Goal: Task Accomplishment & Management: Complete application form

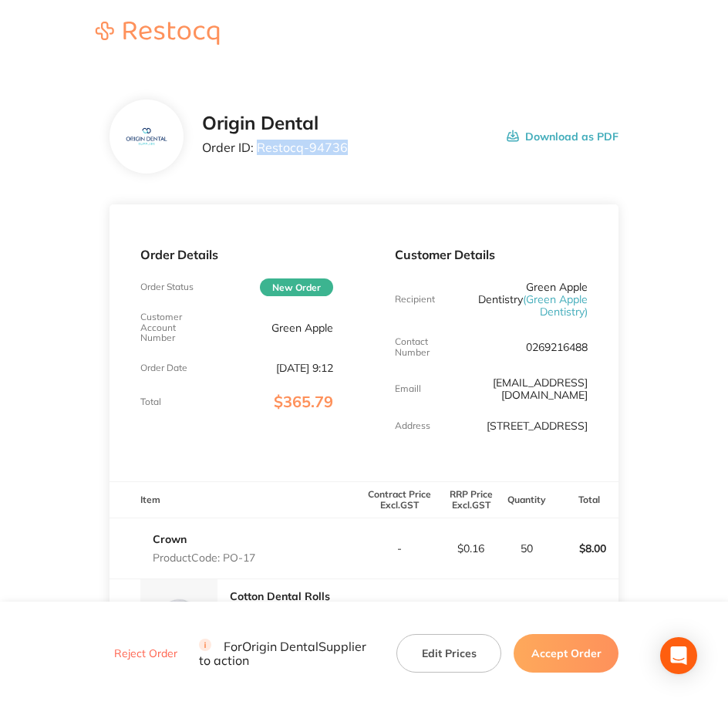
drag, startPoint x: 256, startPoint y: 147, endPoint x: 348, endPoint y: 149, distance: 91.8
click at [348, 149] on div "Origin Dental Order ID: Restocq- 94736 Download as PDF" at bounding box center [410, 137] width 417 height 48
copy p "Restocq- 94736"
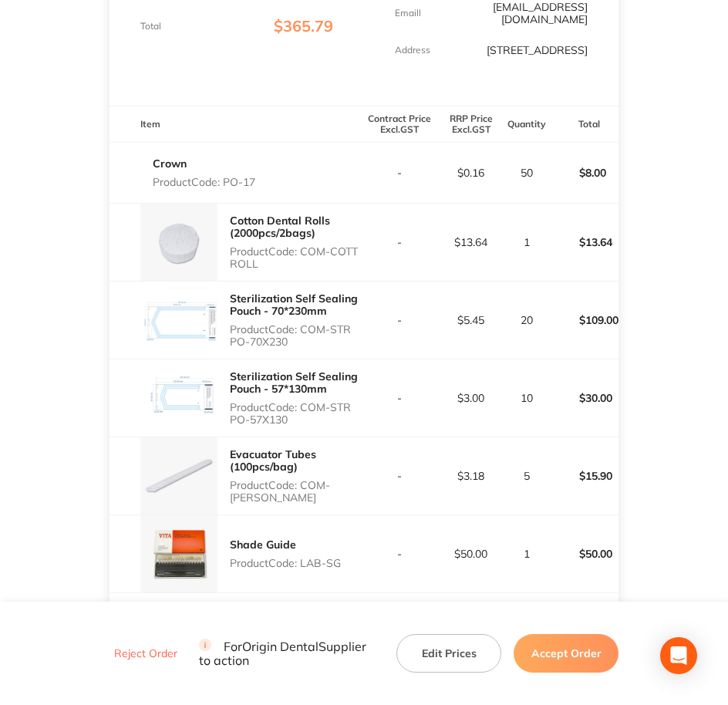
scroll to position [386, 0]
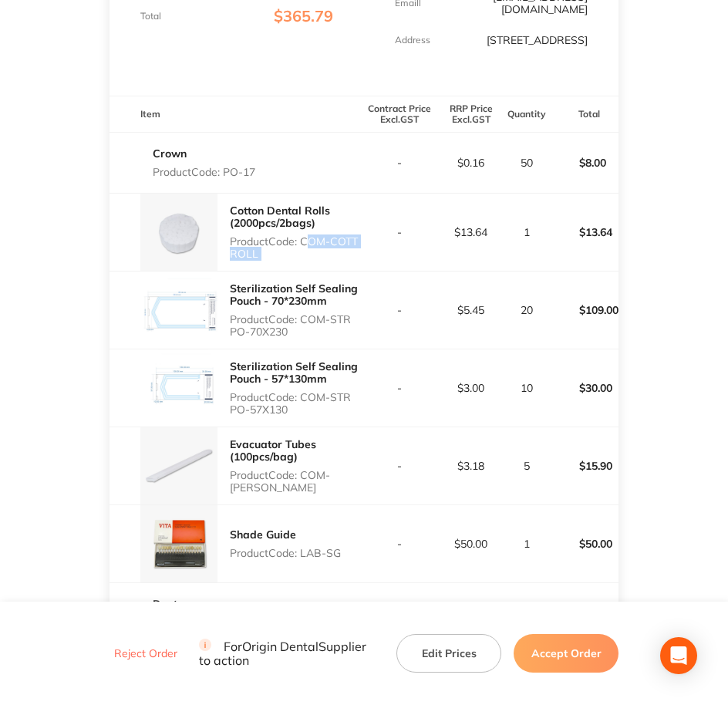
drag, startPoint x: 303, startPoint y: 234, endPoint x: 368, endPoint y: 234, distance: 64.8
click at [368, 234] on tr "Cotton Dental Rolls (2000pcs/2bags) Product Code: COM-COTT ROLL - $13.64 1 $13.…" at bounding box center [365, 232] width 510 height 78
copy p "COM-COTT ROLL"
drag, startPoint x: 306, startPoint y: 306, endPoint x: 329, endPoint y: 319, distance: 26.6
click at [329, 319] on p "Product Code: COM-STR PO-70X230" at bounding box center [297, 325] width 134 height 25
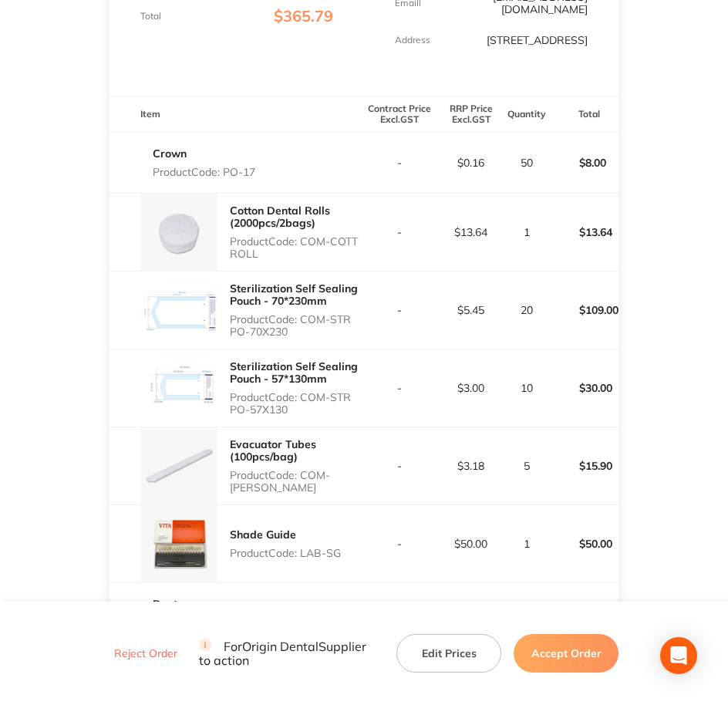
drag, startPoint x: 329, startPoint y: 319, endPoint x: 306, endPoint y: 305, distance: 27.7
click at [306, 313] on p "Product Code: COM-STR PO-70X230" at bounding box center [297, 325] width 134 height 25
drag, startPoint x: 306, startPoint y: 305, endPoint x: 321, endPoint y: 316, distance: 18.8
click at [321, 316] on p "Product Code: COM-STR PO-70X230" at bounding box center [297, 325] width 134 height 25
copy p "COM-STR PO-70X230"
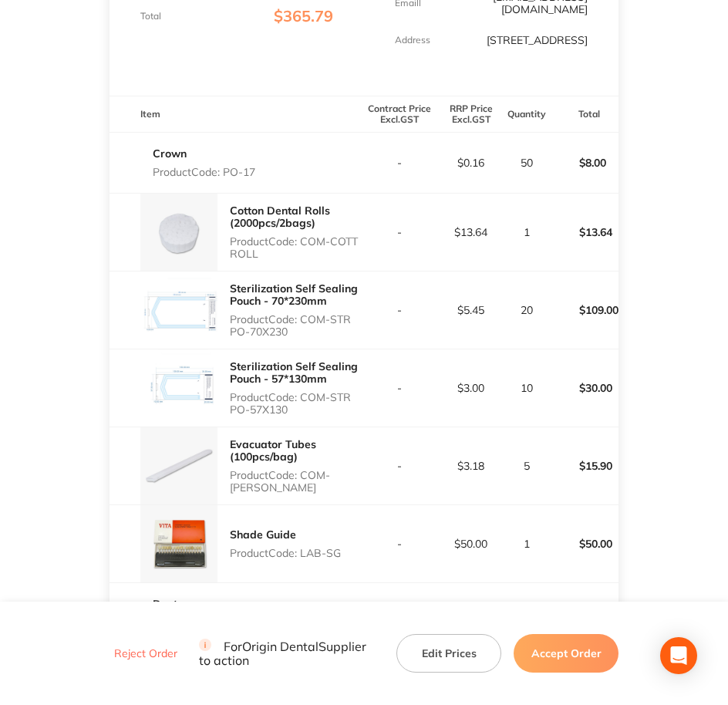
drag, startPoint x: 306, startPoint y: 381, endPoint x: 333, endPoint y: 406, distance: 37.2
click at [333, 406] on div "Sterilization Self Sealing Pouch - 57*130mm Product Code: COM-STR PO-57X130" at bounding box center [297, 388] width 134 height 68
copy p "COM-STR PO-57X130"
drag, startPoint x: 303, startPoint y: 461, endPoint x: 327, endPoint y: 478, distance: 28.9
click at [327, 478] on p "Product Code: COM-EVACU TIP" at bounding box center [297, 481] width 134 height 25
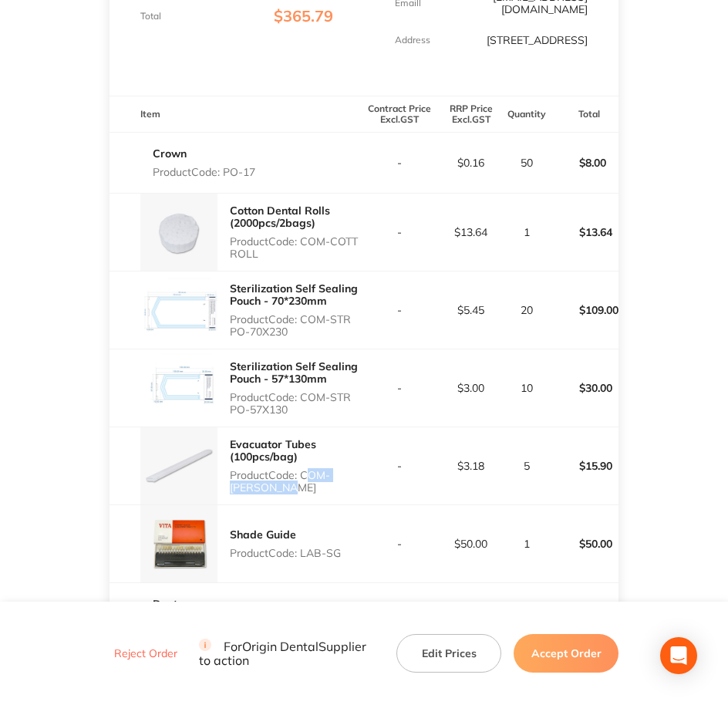
copy p "COM-[PERSON_NAME]"
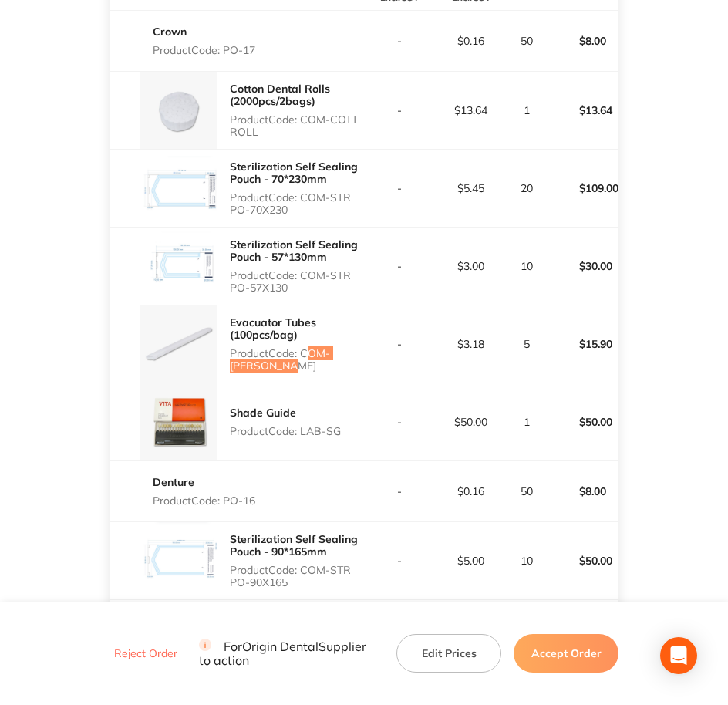
scroll to position [579, 0]
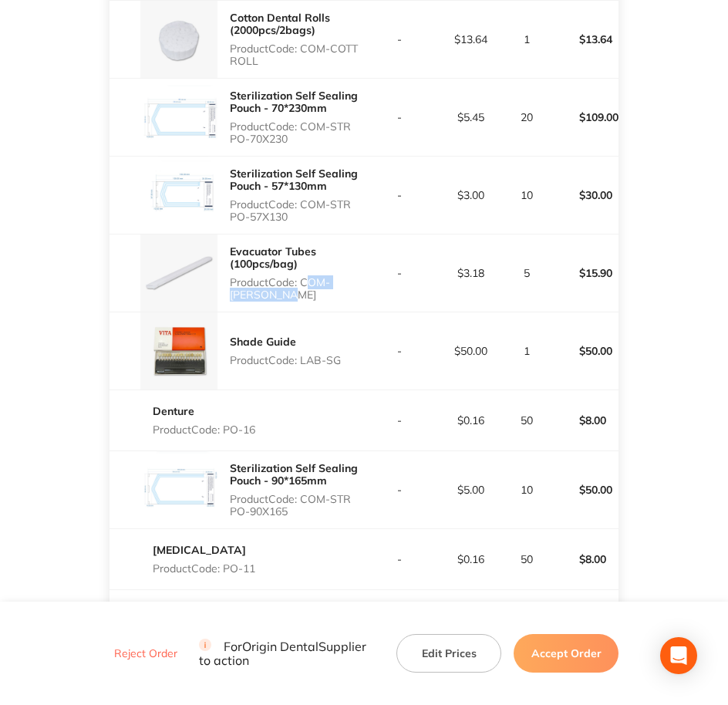
drag, startPoint x: 302, startPoint y: 353, endPoint x: 343, endPoint y: 355, distance: 41.0
click at [343, 355] on div "Shade Guide Product Code: LAB-SG" at bounding box center [237, 351] width 255 height 77
copy p "LAB-SG"
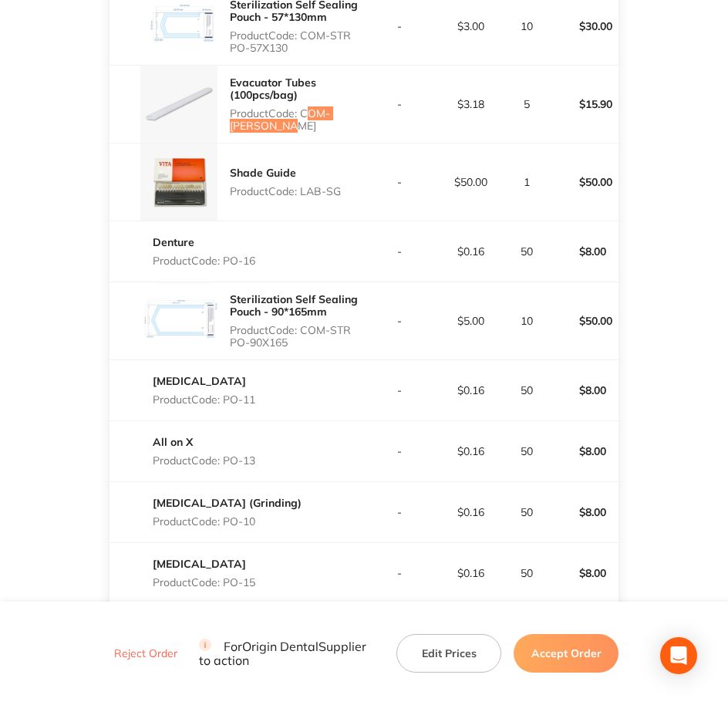
scroll to position [772, 0]
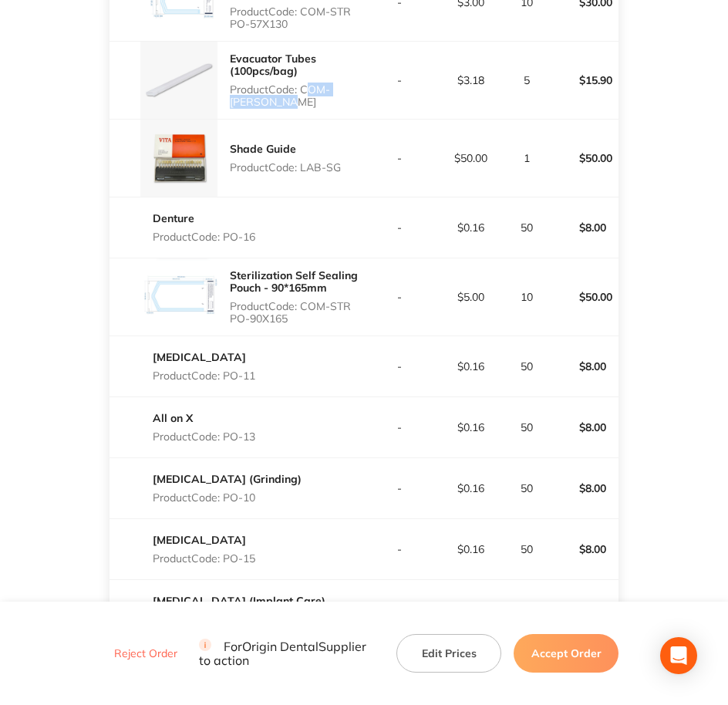
drag, startPoint x: 224, startPoint y: 225, endPoint x: 255, endPoint y: 225, distance: 31.6
click at [255, 231] on p "Product Code: PO-16" at bounding box center [204, 237] width 103 height 12
copy p "PO-16"
drag, startPoint x: 302, startPoint y: 293, endPoint x: 331, endPoint y: 310, distance: 33.2
click at [331, 310] on p "Product Code: COM-STR PO-90X165" at bounding box center [297, 312] width 134 height 25
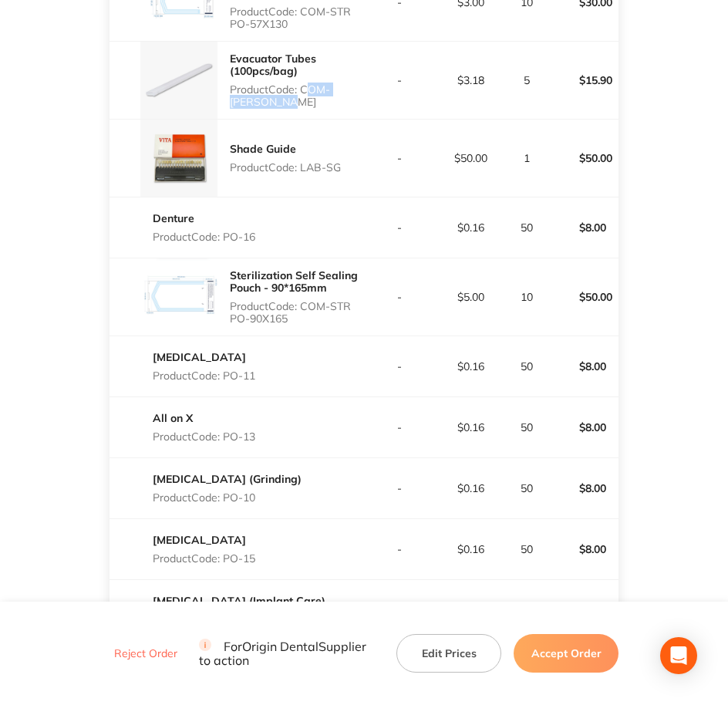
copy p "COM-STR PO-90X165"
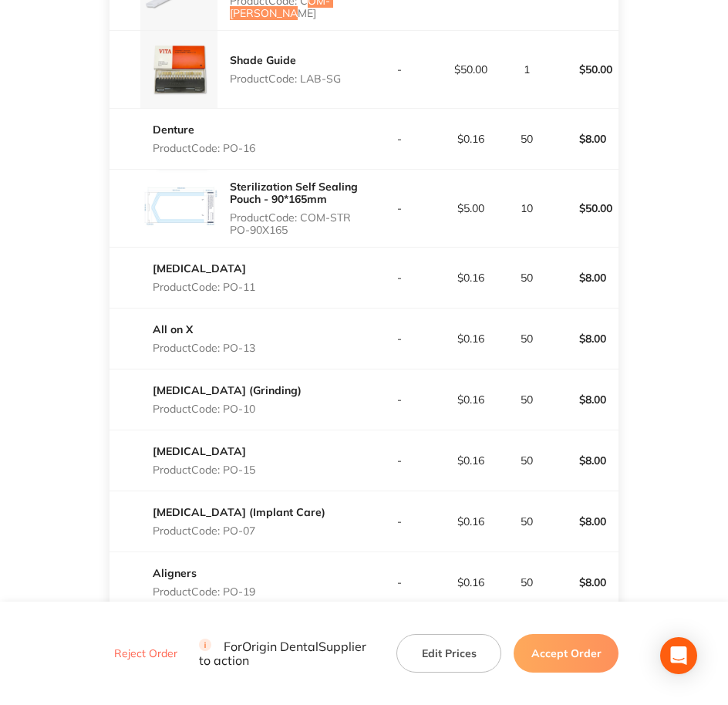
scroll to position [868, 0]
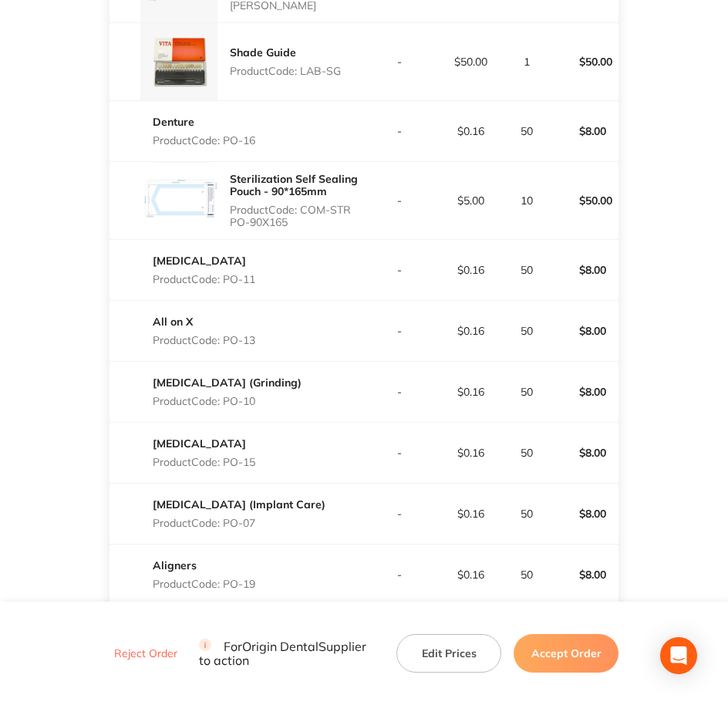
click at [213, 279] on td "[MEDICAL_DATA] Product Code: PO-11" at bounding box center [237, 269] width 255 height 61
drag, startPoint x: 225, startPoint y: 270, endPoint x: 260, endPoint y: 271, distance: 35.5
click at [260, 271] on div "[MEDICAL_DATA] Product Code: PO-11" at bounding box center [237, 269] width 255 height 43
copy p "PO-11"
drag, startPoint x: 227, startPoint y: 323, endPoint x: 253, endPoint y: 337, distance: 29.7
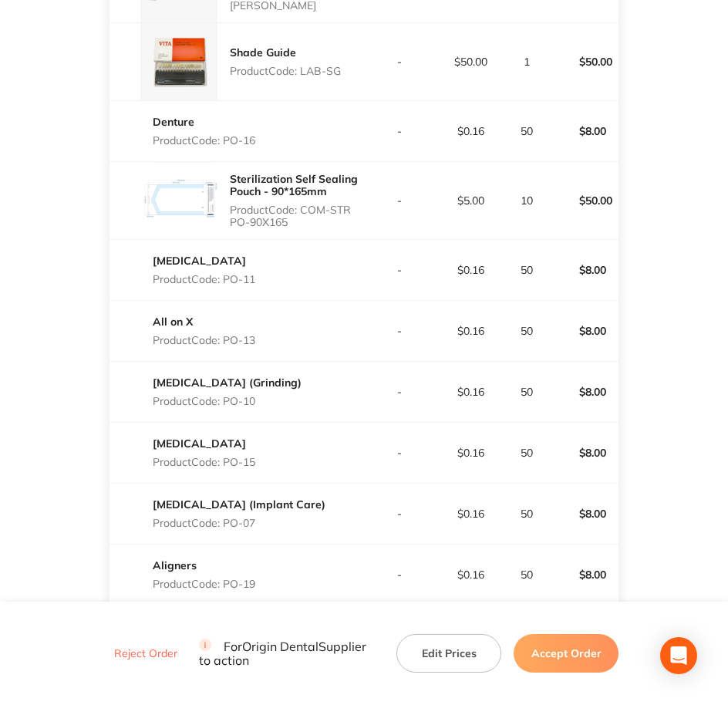
click at [253, 337] on div "All on X Product Code: PO-13" at bounding box center [204, 330] width 103 height 43
copy p "PO-1"
drag, startPoint x: 225, startPoint y: 387, endPoint x: 262, endPoint y: 390, distance: 37.9
click at [262, 390] on div "[MEDICAL_DATA] (Grinding) Product Code: PO-10" at bounding box center [237, 391] width 255 height 43
drag, startPoint x: 225, startPoint y: 448, endPoint x: 264, endPoint y: 448, distance: 38.6
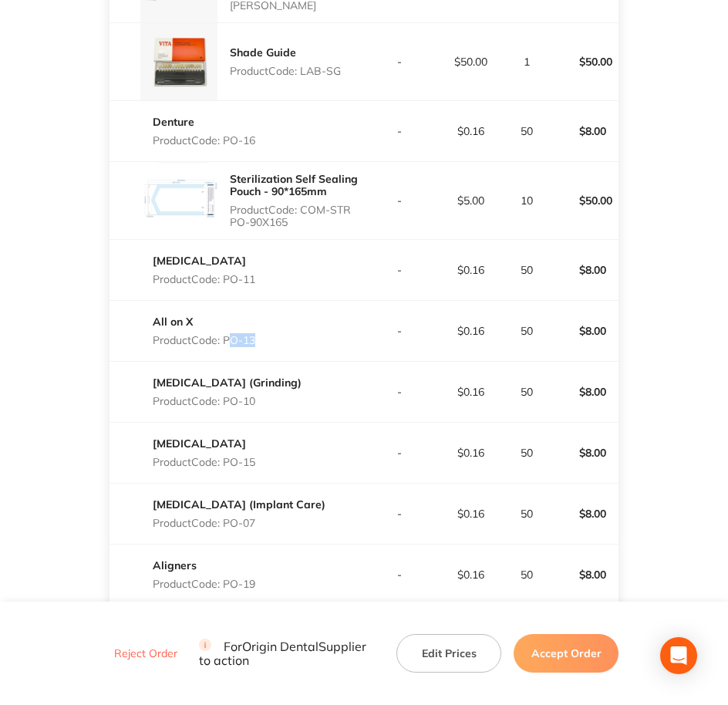
click at [264, 448] on div "[MEDICAL_DATA] Product Code: PO-15" at bounding box center [237, 452] width 255 height 43
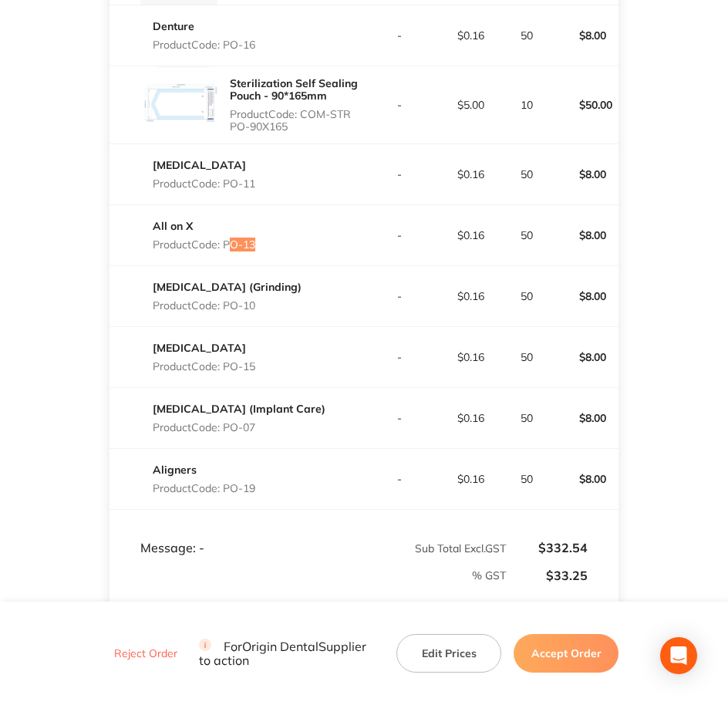
scroll to position [965, 0]
drag, startPoint x: 228, startPoint y: 414, endPoint x: 269, endPoint y: 409, distance: 41.2
click at [269, 421] on p "Product Code: PO-07" at bounding box center [239, 427] width 173 height 12
drag, startPoint x: 230, startPoint y: 472, endPoint x: 248, endPoint y: 467, distance: 18.6
click at [248, 467] on div "Aligners Product Code: PO-19" at bounding box center [204, 478] width 103 height 43
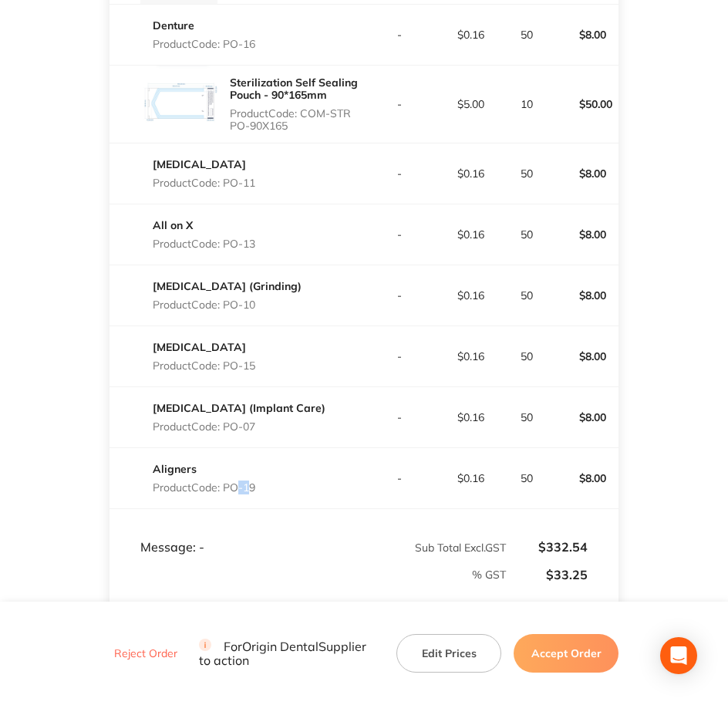
drag, startPoint x: 248, startPoint y: 467, endPoint x: 229, endPoint y: 475, distance: 20.1
click at [229, 482] on p "Product Code: PO-19" at bounding box center [204, 488] width 103 height 12
drag, startPoint x: 223, startPoint y: 476, endPoint x: 256, endPoint y: 474, distance: 33.3
click at [255, 482] on p "Product Code: PO-19" at bounding box center [204, 488] width 103 height 12
drag, startPoint x: 256, startPoint y: 474, endPoint x: 231, endPoint y: 479, distance: 26.0
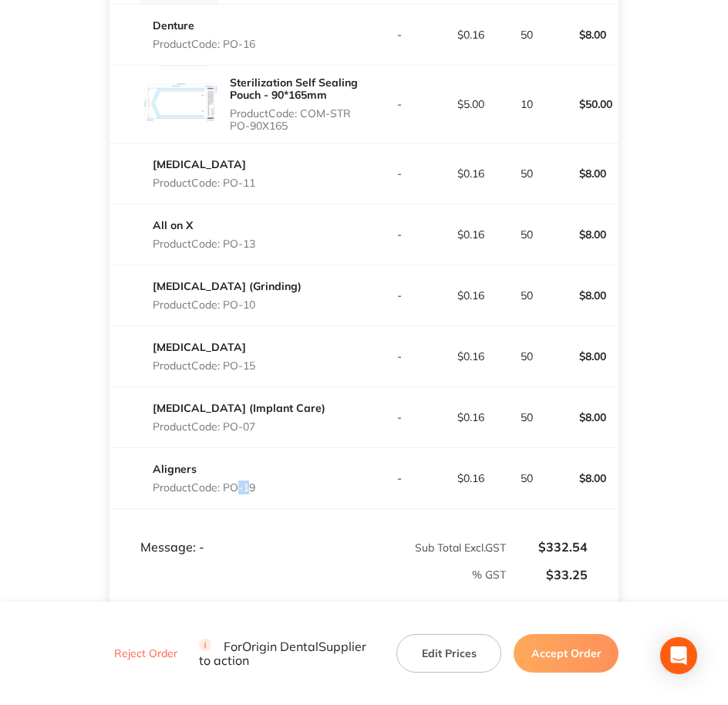
click at [242, 482] on p "Product Code: PO-19" at bounding box center [204, 488] width 103 height 12
click at [228, 482] on p "Product Code: PO-19" at bounding box center [204, 488] width 103 height 12
drag, startPoint x: 225, startPoint y: 475, endPoint x: 255, endPoint y: 470, distance: 31.2
click at [255, 482] on p "Product Code: PO-19" at bounding box center [204, 488] width 103 height 12
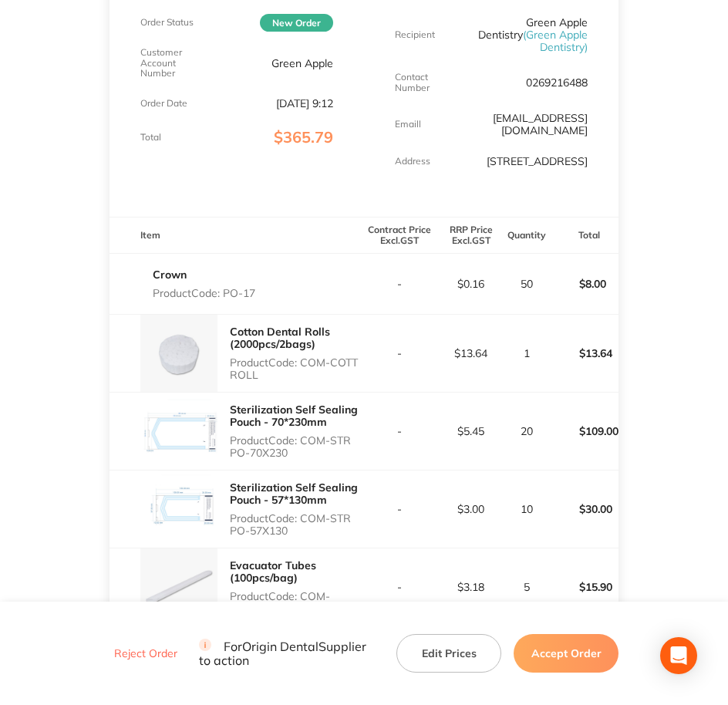
scroll to position [193, 0]
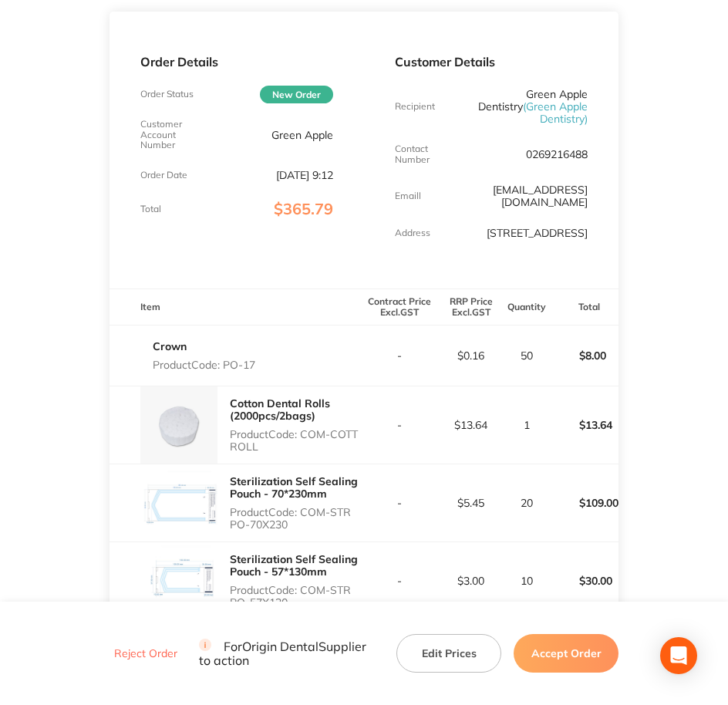
drag, startPoint x: 228, startPoint y: 346, endPoint x: 256, endPoint y: 349, distance: 27.9
click at [255, 359] on p "Product Code: PO-17" at bounding box center [204, 365] width 103 height 12
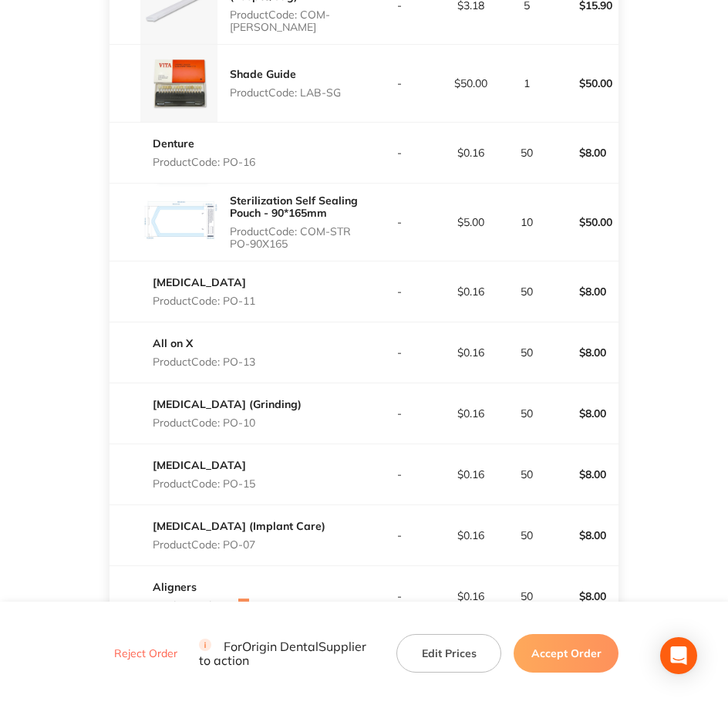
scroll to position [868, 0]
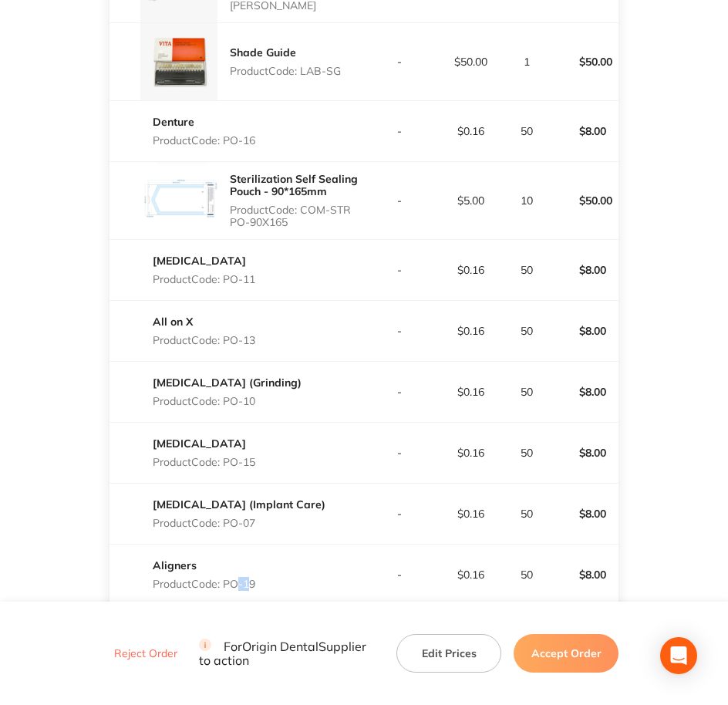
drag, startPoint x: 262, startPoint y: 329, endPoint x: 227, endPoint y: 324, distance: 35.9
click at [227, 324] on div "All on X Product Code: PO-13" at bounding box center [237, 330] width 255 height 43
click at [85, 346] on main "Origin Dental Order ID: Restocq- 94736 Download as PDF Order Details Order Stat…" at bounding box center [364, 47] width 728 height 1692
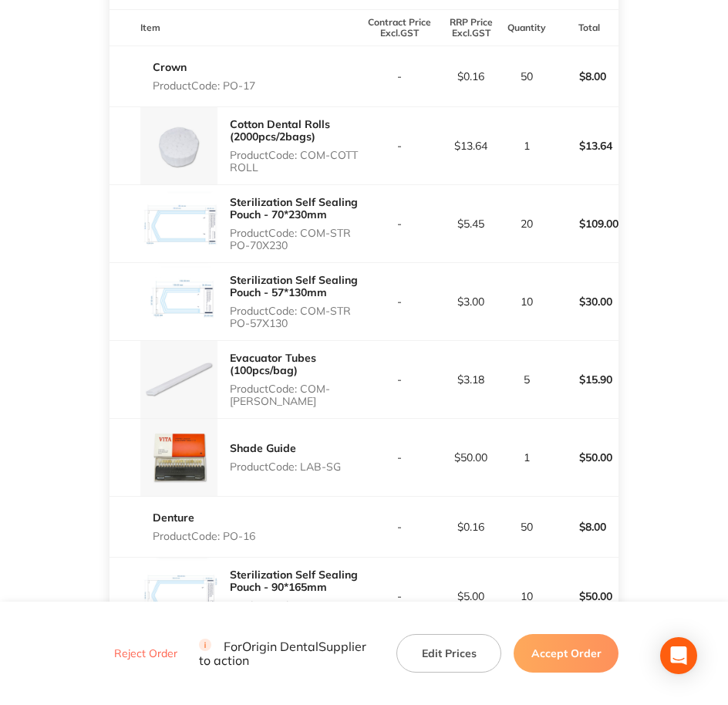
scroll to position [0, 0]
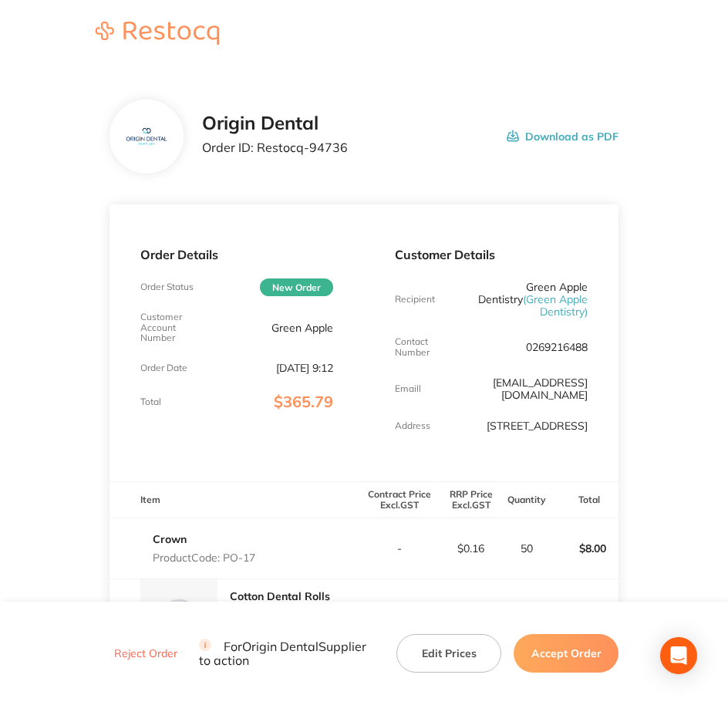
click at [563, 650] on button "Accept Order" at bounding box center [566, 653] width 105 height 39
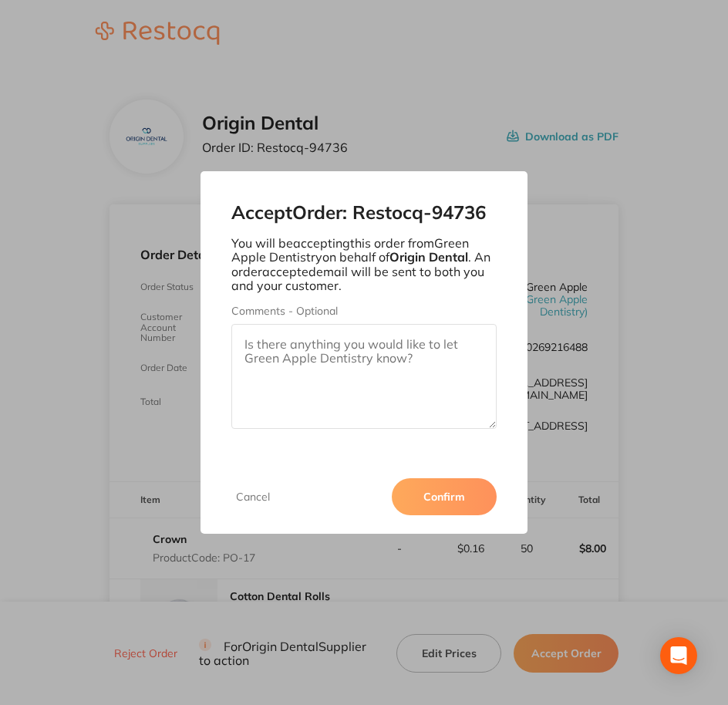
click at [374, 408] on textarea "Comments - Optional" at bounding box center [364, 376] width 266 height 105
paste textarea "SO-00001073"
type textarea "SO-00001073"
click at [446, 512] on button "Confirm" at bounding box center [444, 496] width 105 height 37
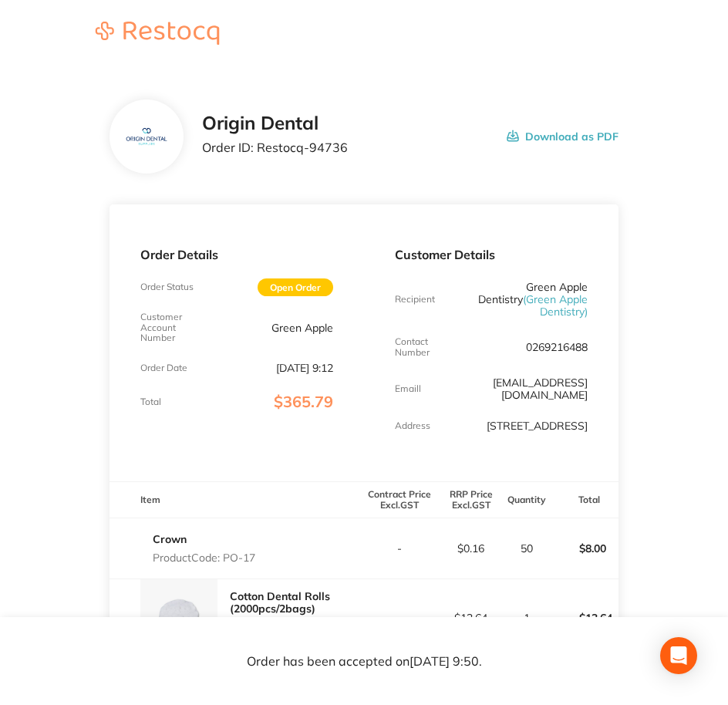
click at [446, 518] on td "$0.16" at bounding box center [472, 548] width 72 height 61
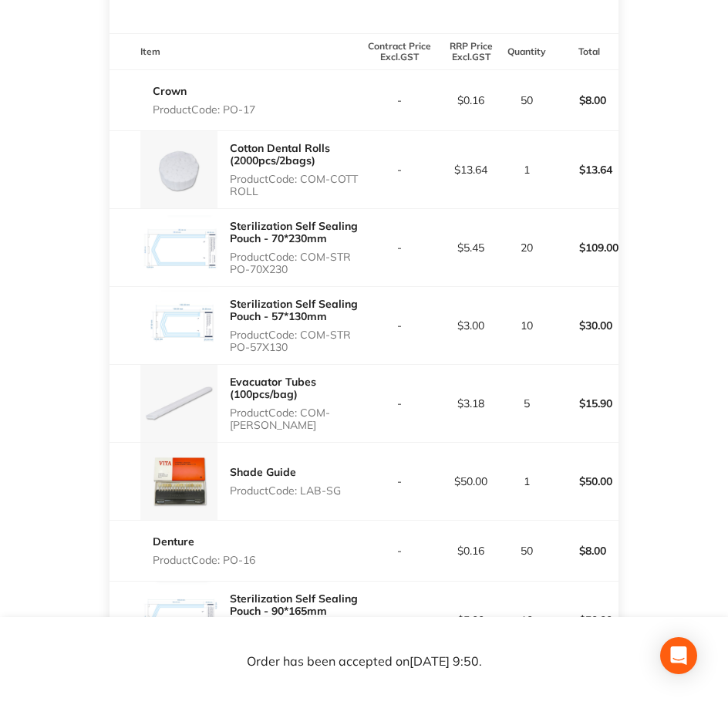
scroll to position [360, 0]
